Goal: Check status: Check status

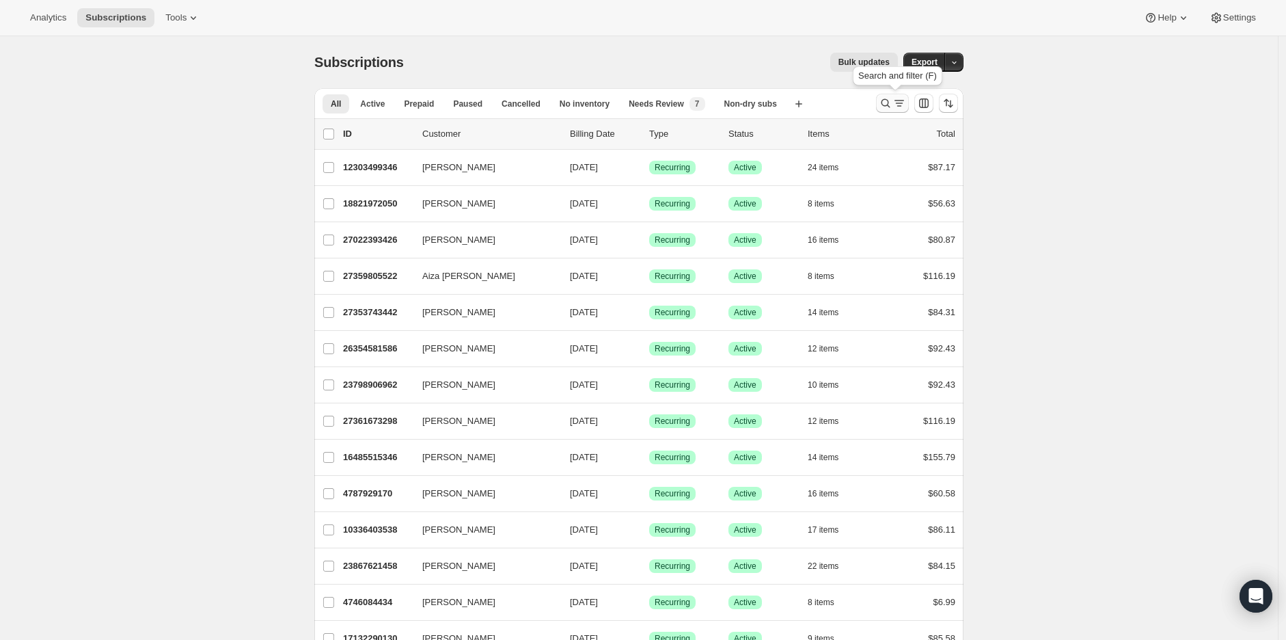
click at [886, 105] on icon "Search and filter results" at bounding box center [886, 103] width 9 height 9
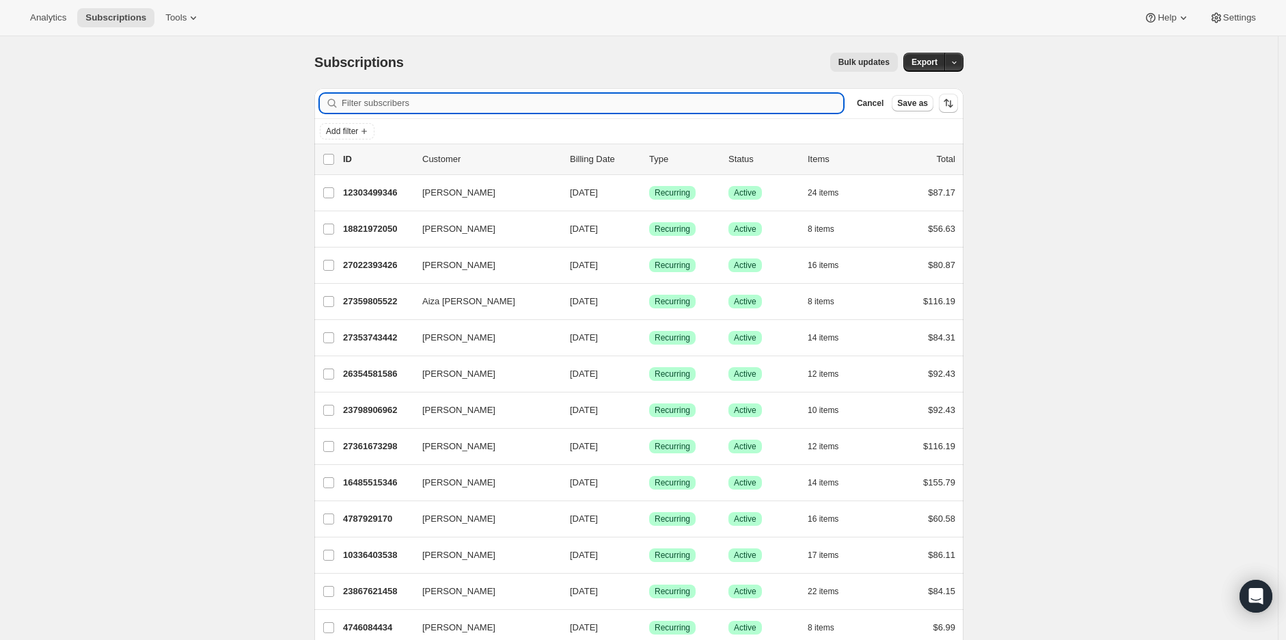
click at [422, 101] on input "Filter subscribers" at bounding box center [593, 103] width 502 height 19
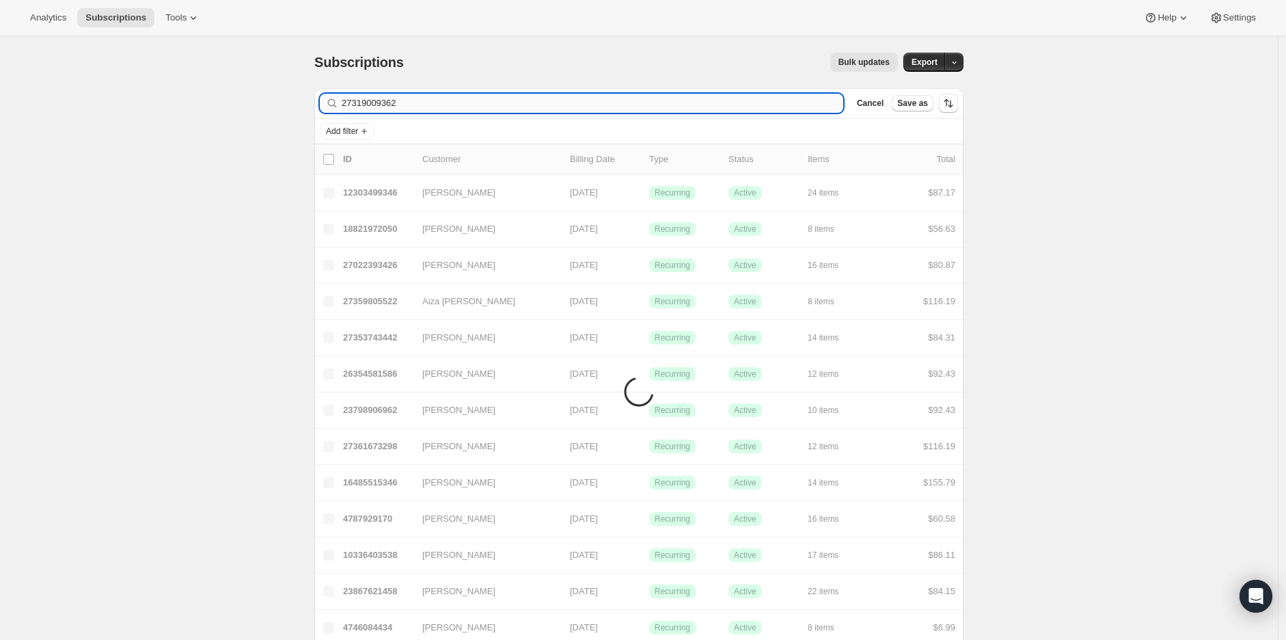
type input "27319009362"
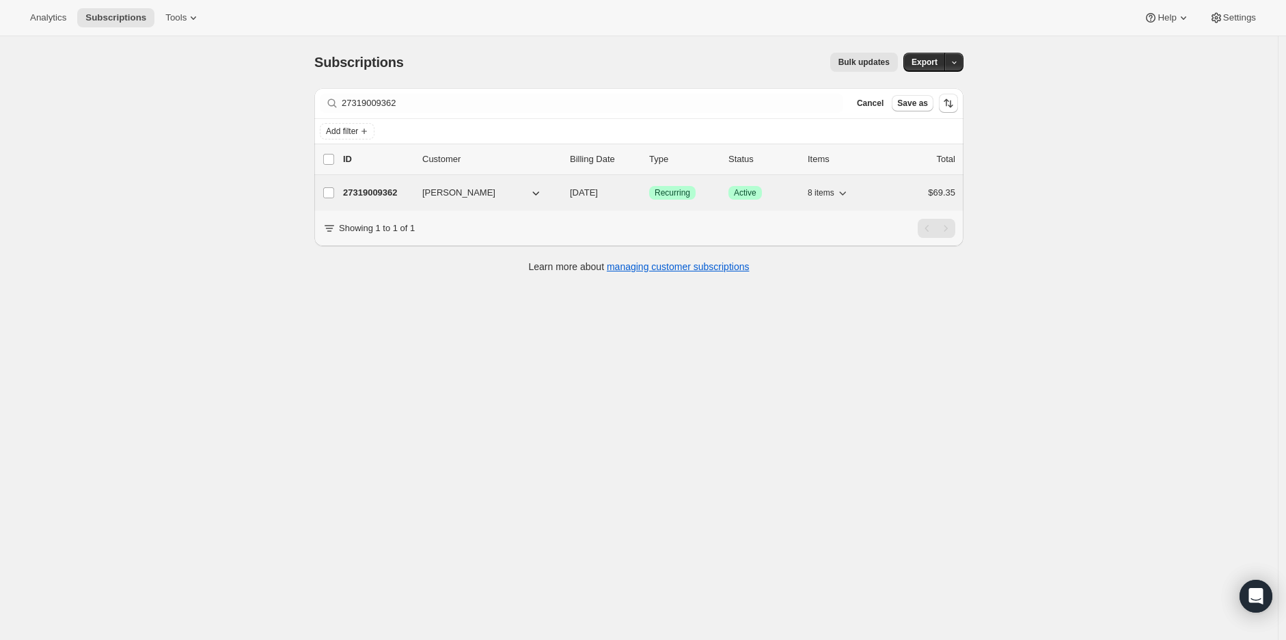
click at [373, 197] on p "27319009362" at bounding box center [377, 193] width 68 height 14
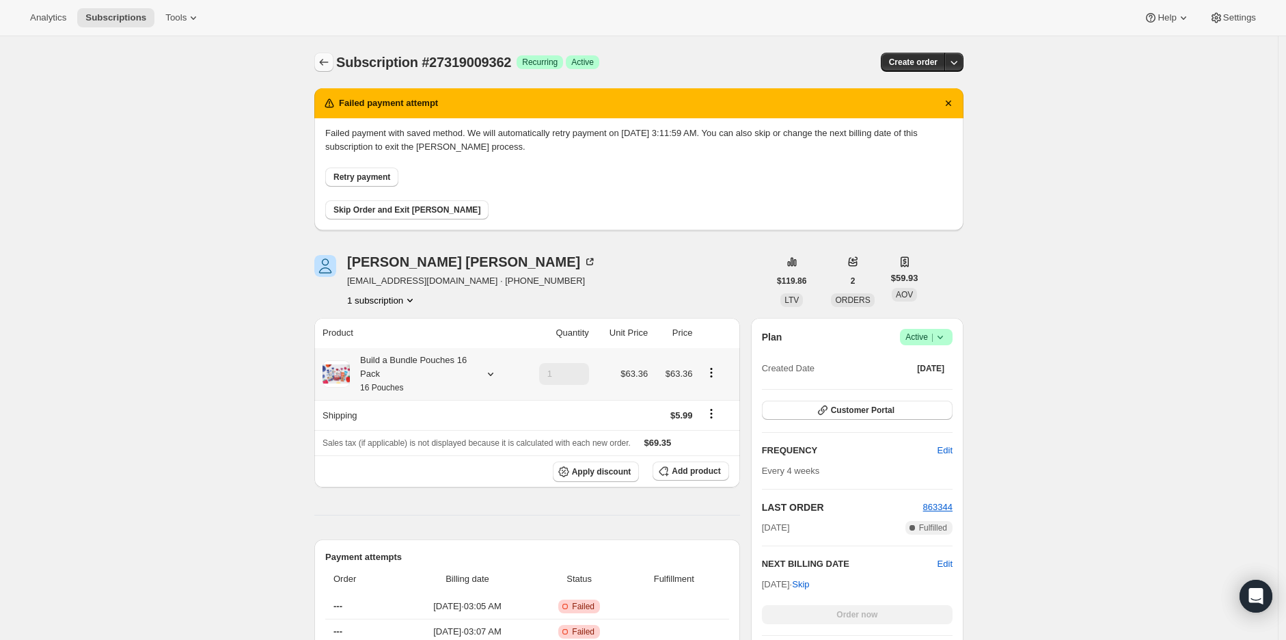
click at [334, 65] on button "Subscriptions" at bounding box center [323, 62] width 19 height 19
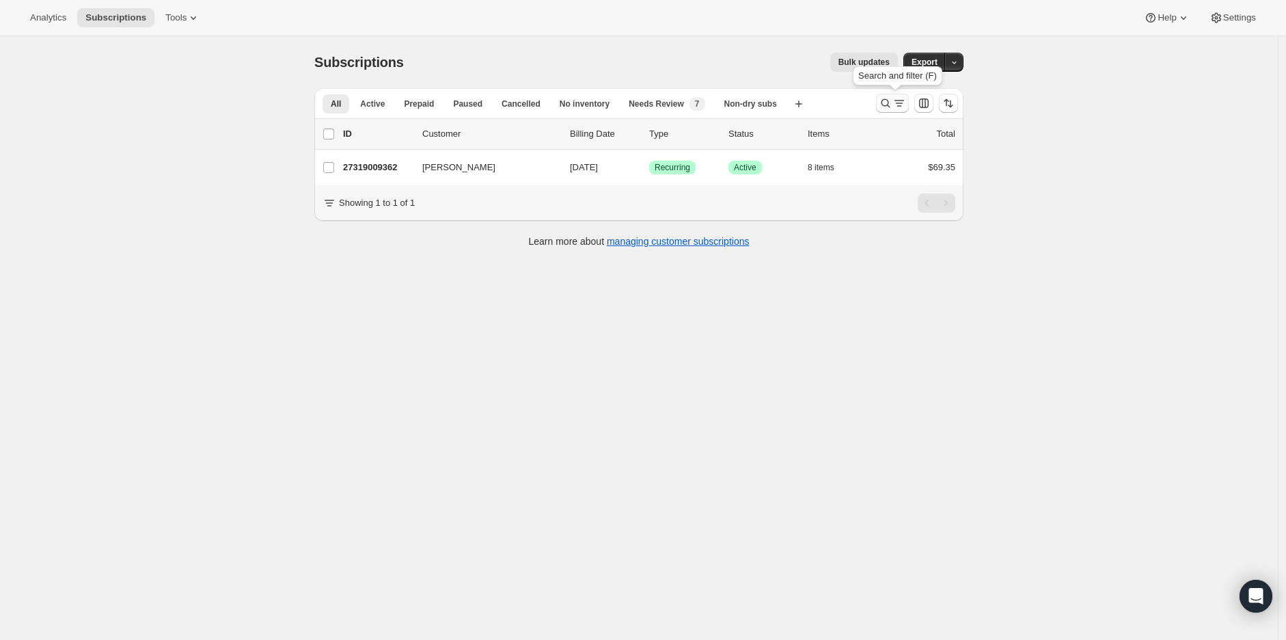
click at [887, 102] on icon "Search and filter results" at bounding box center [886, 103] width 14 height 14
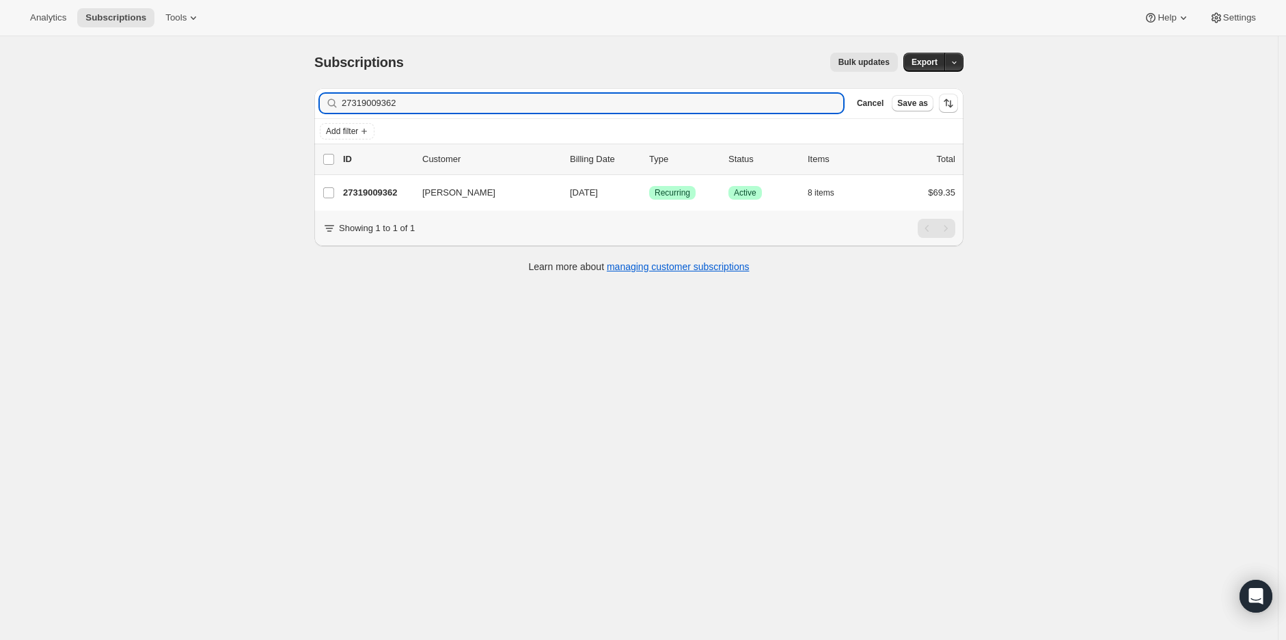
drag, startPoint x: 411, startPoint y: 106, endPoint x: 291, endPoint y: 105, distance: 119.6
click at [291, 105] on div "Subscriptions. This page is ready Subscriptions Bulk updates More actions Bulk …" at bounding box center [639, 356] width 1278 height 640
type input "13632176210"
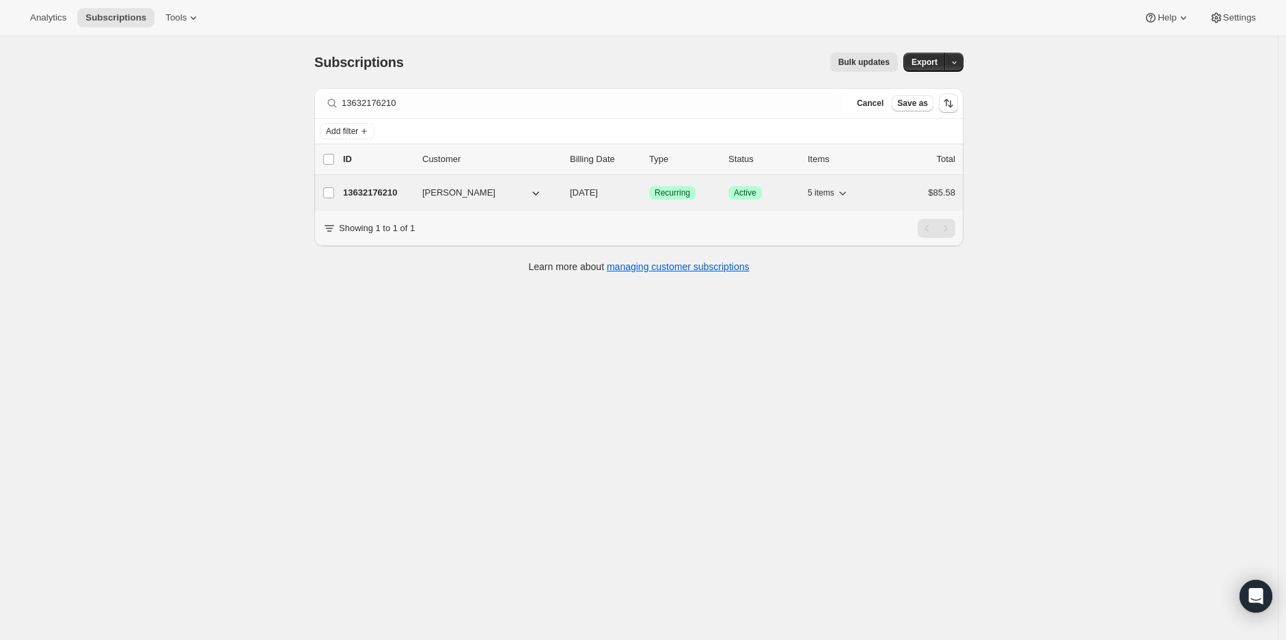
click at [379, 194] on p "13632176210" at bounding box center [377, 193] width 68 height 14
